Goal: Information Seeking & Learning: Compare options

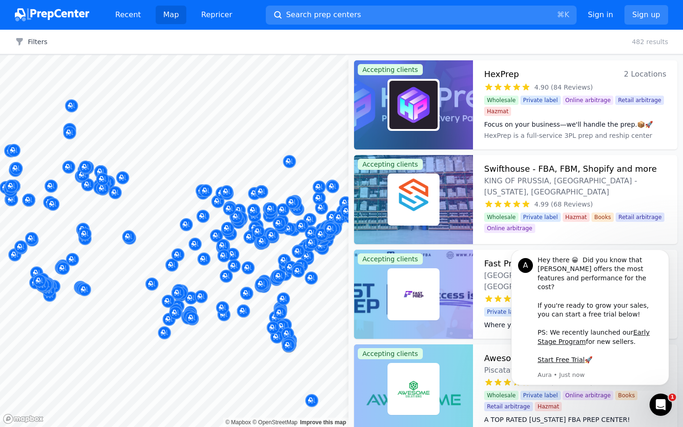
click at [42, 36] on div "Filters Clear all 482 results" at bounding box center [341, 42] width 683 height 25
click at [37, 39] on button "Filters" at bounding box center [31, 41] width 33 height 9
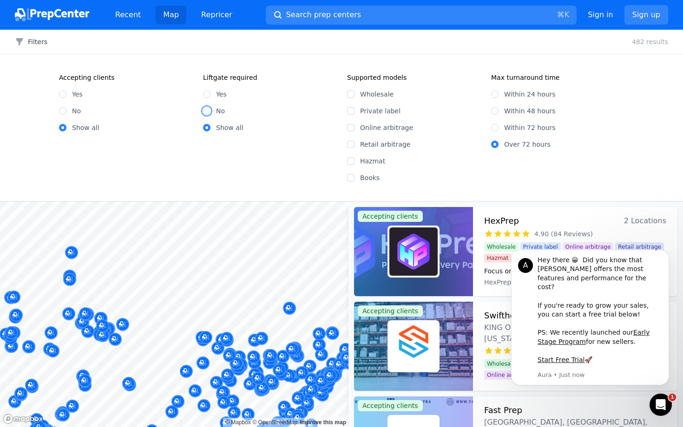
click at [209, 110] on input "No" at bounding box center [206, 110] width 7 height 7
radio input "true"
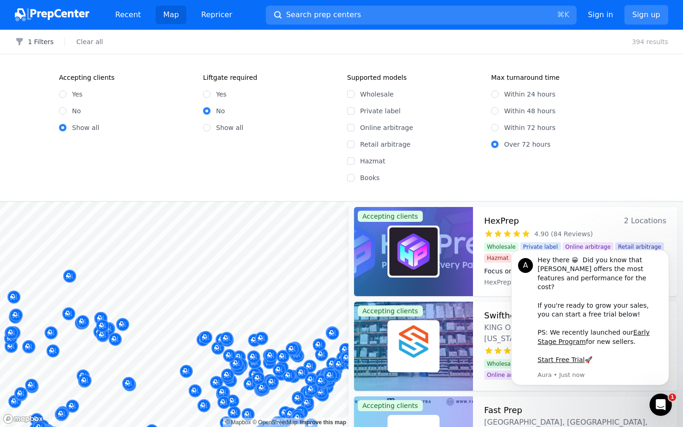
click at [498, 92] on div "Within 24 hours" at bounding box center [557, 94] width 133 height 9
click at [492, 90] on div "Within 24 hours" at bounding box center [557, 94] width 133 height 9
click at [494, 95] on input "Within 24 hours" at bounding box center [494, 94] width 7 height 7
radio input "true"
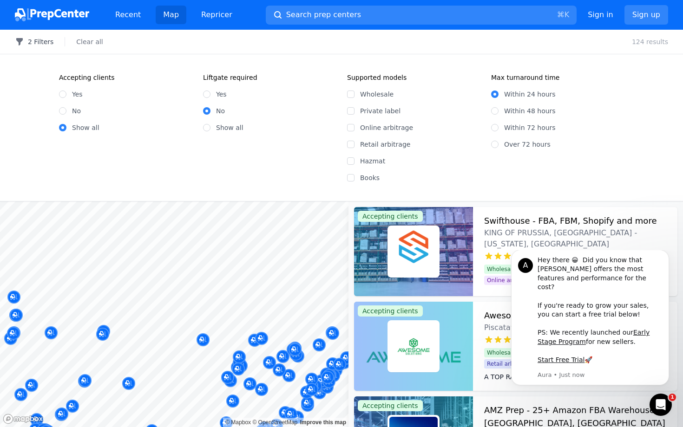
click at [36, 42] on button "2 Filters" at bounding box center [34, 41] width 39 height 9
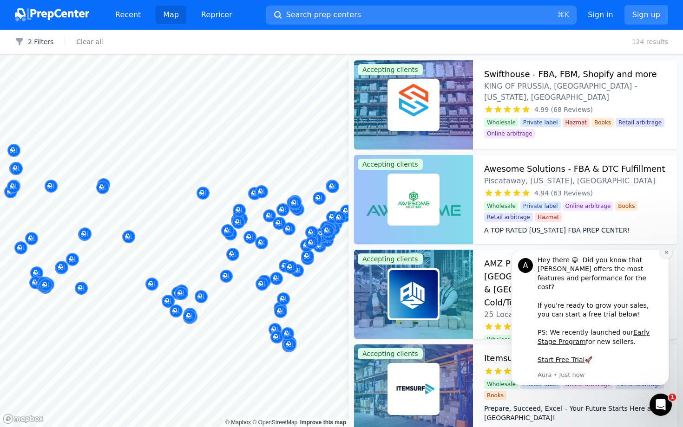
click at [666, 254] on icon "Dismiss notification" at bounding box center [665, 252] width 3 height 3
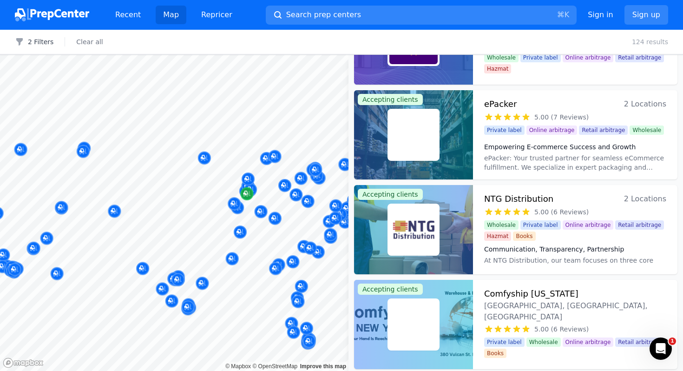
scroll to position [539, 0]
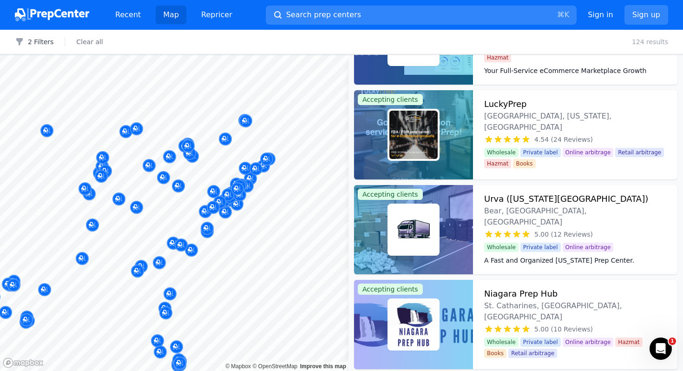
drag, startPoint x: 266, startPoint y: 210, endPoint x: 273, endPoint y: 166, distance: 44.1
click at [273, 166] on body "Recent Map Repricer Search prep centers ⌘ K Open main menu Sign in Sign up Filt…" at bounding box center [341, 185] width 683 height 371
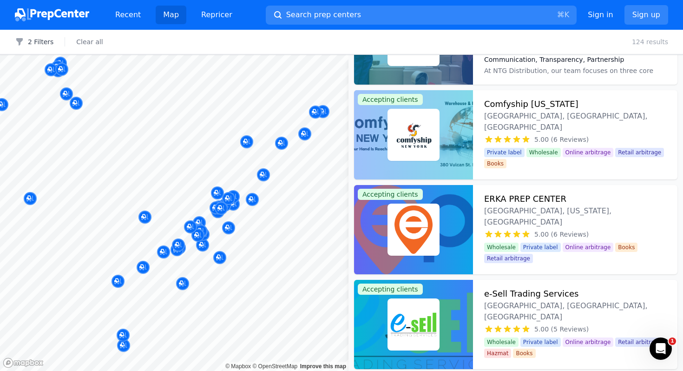
click at [150, 179] on body "Recent Map Repricer Search prep centers ⌘ K Open main menu Sign in Sign up Filt…" at bounding box center [341, 185] width 683 height 371
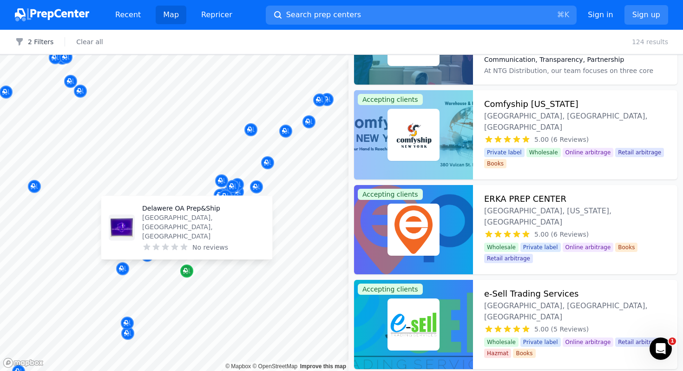
click at [187, 272] on icon "Map marker" at bounding box center [186, 270] width 7 height 9
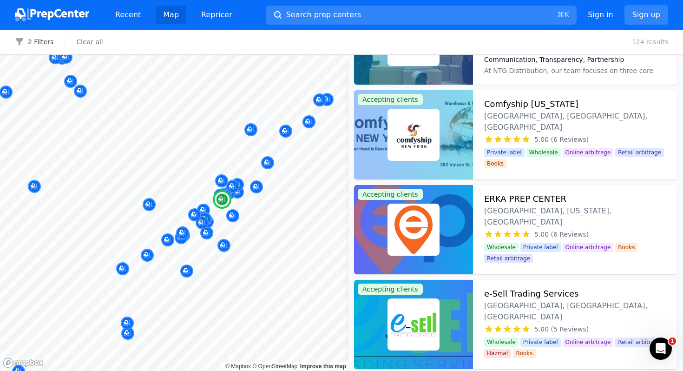
click at [441, 221] on div at bounding box center [413, 229] width 119 height 89
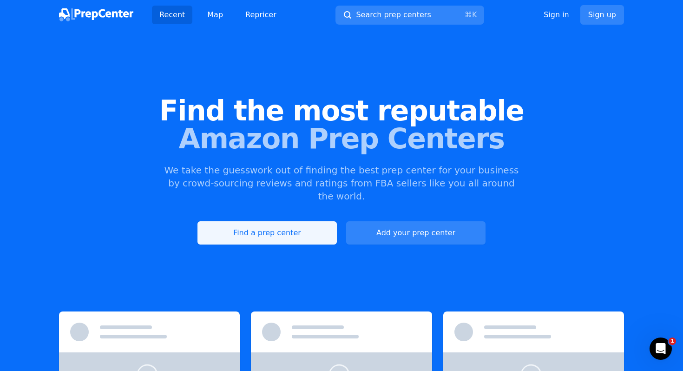
click at [272, 221] on link "Find a prep center" at bounding box center [266, 232] width 139 height 23
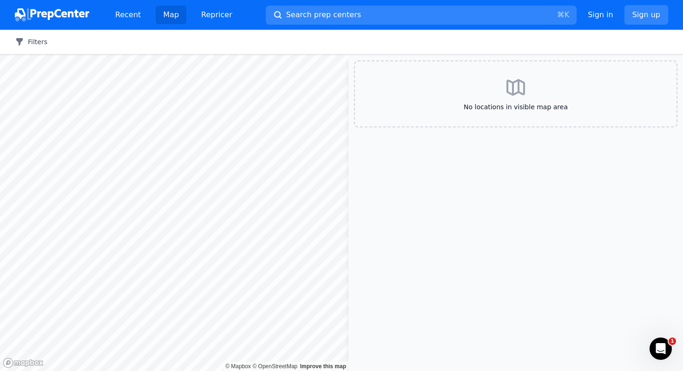
click at [40, 45] on button "Filters" at bounding box center [31, 41] width 33 height 9
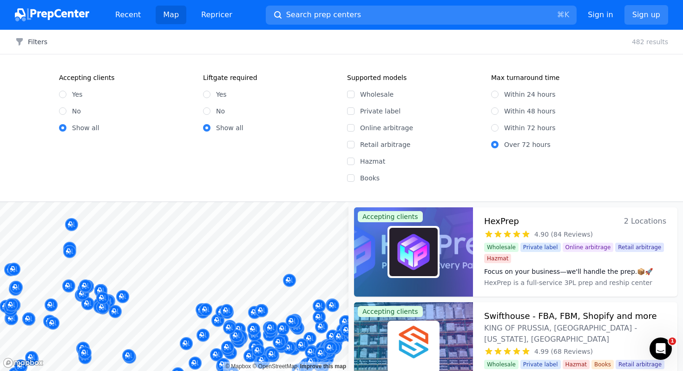
click at [71, 111] on div "No" at bounding box center [125, 110] width 133 height 9
click at [59, 110] on input "No" at bounding box center [62, 110] width 7 height 7
radio input "true"
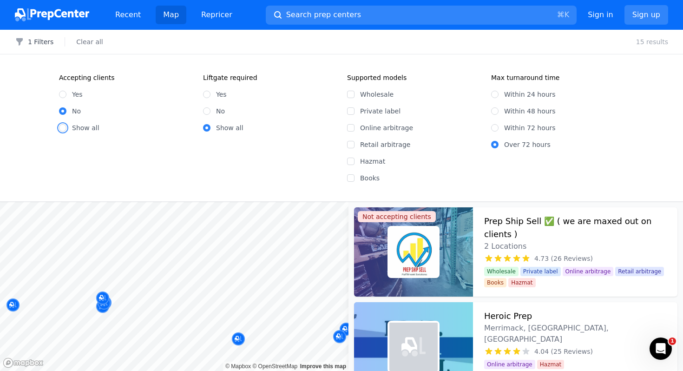
click at [64, 131] on input "Show all" at bounding box center [62, 127] width 7 height 7
radio input "true"
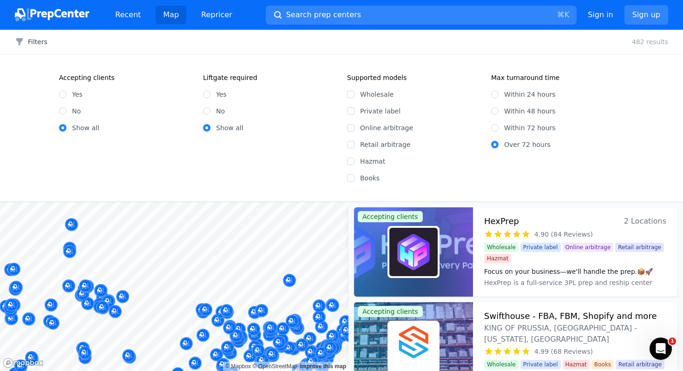
click at [210, 109] on div "No" at bounding box center [269, 110] width 133 height 9
click at [208, 110] on input "No" at bounding box center [206, 110] width 7 height 7
radio input "true"
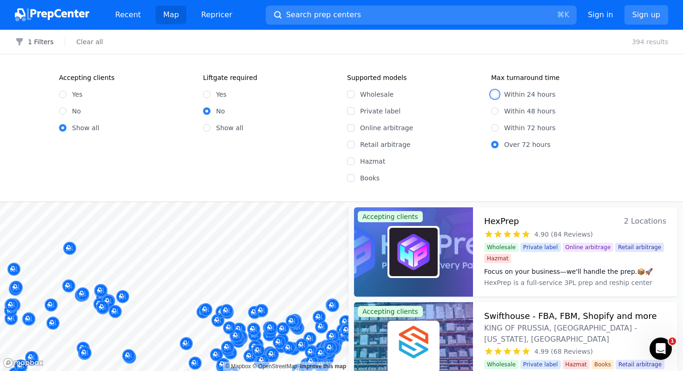
click at [496, 93] on input "Within 24 hours" at bounding box center [494, 94] width 7 height 7
radio input "true"
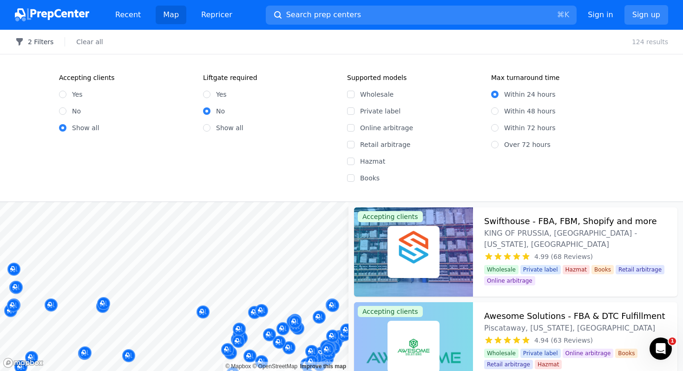
click at [32, 39] on button "2 Filters" at bounding box center [34, 41] width 39 height 9
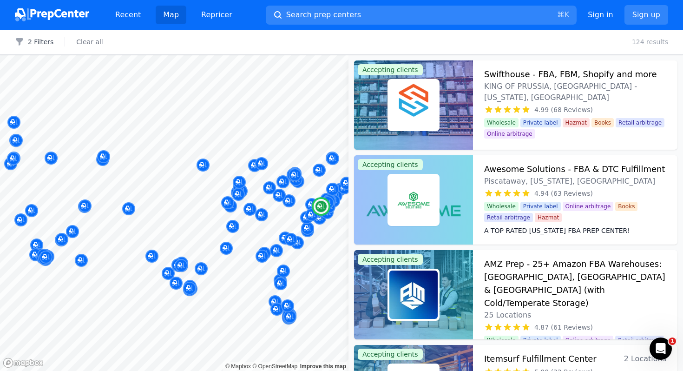
click at [490, 83] on span "KING OF PRUSSIA, [GEOGRAPHIC_DATA] - [US_STATE], [GEOGRAPHIC_DATA]" at bounding box center [575, 92] width 182 height 22
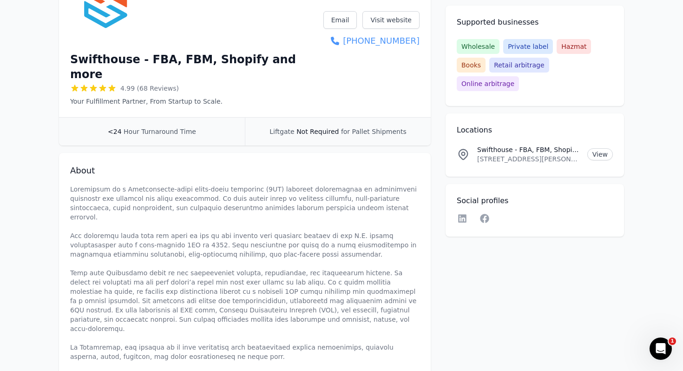
scroll to position [110, 0]
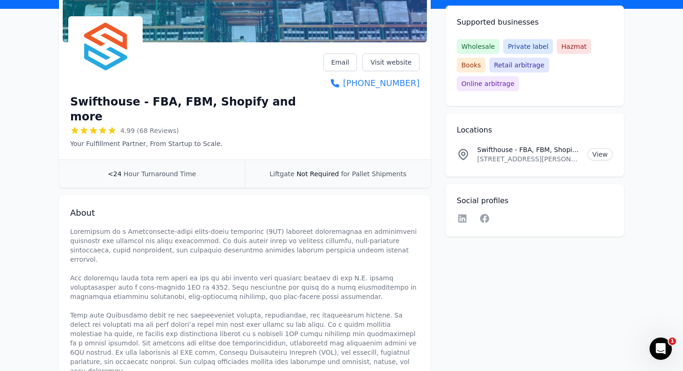
click at [470, 36] on div "Supported businesses Wholesale Private label Hazmat Books Retail arbitrage Onli…" at bounding box center [534, 56] width 178 height 100
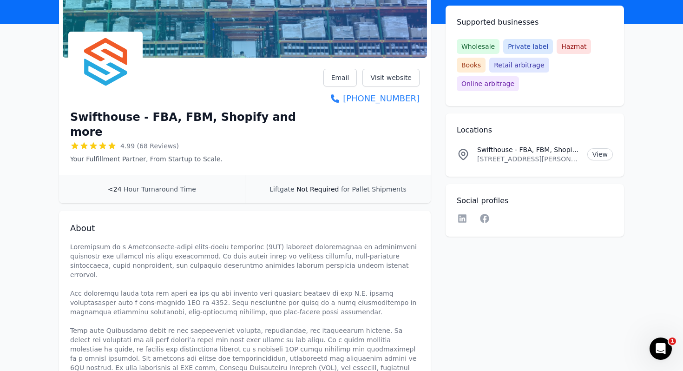
scroll to position [42, 0]
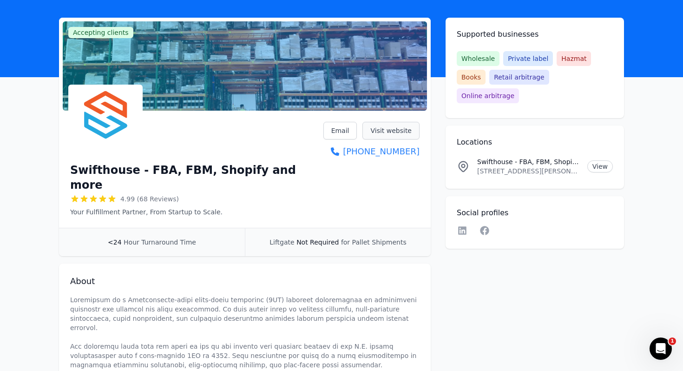
click at [396, 129] on link "Visit website" at bounding box center [390, 131] width 57 height 18
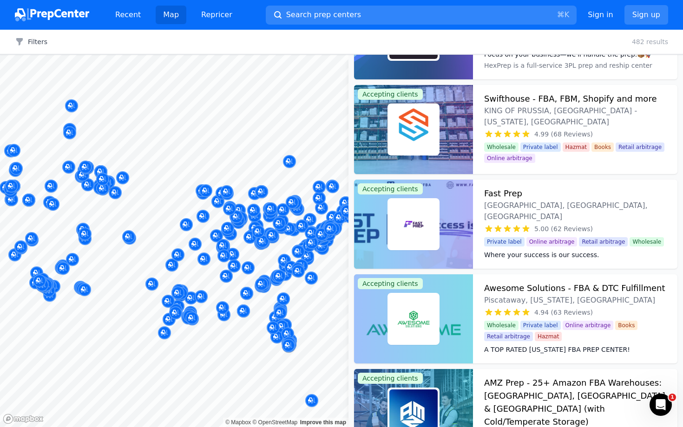
scroll to position [71, 0]
click at [457, 200] on div at bounding box center [413, 223] width 119 height 89
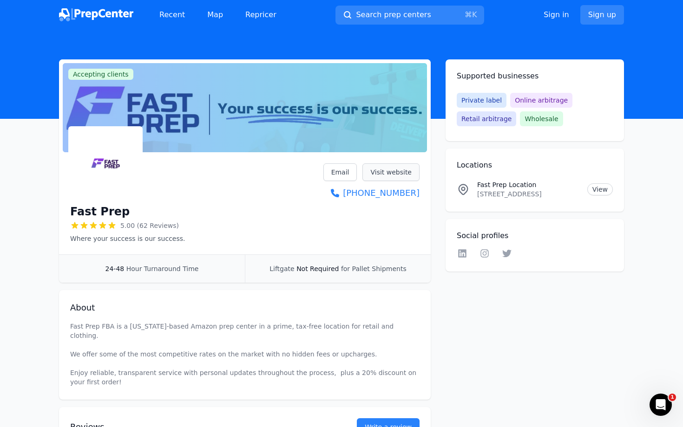
click at [402, 172] on link "Visit website" at bounding box center [390, 172] width 57 height 18
